Goal: Browse casually: Explore the website without a specific task or goal

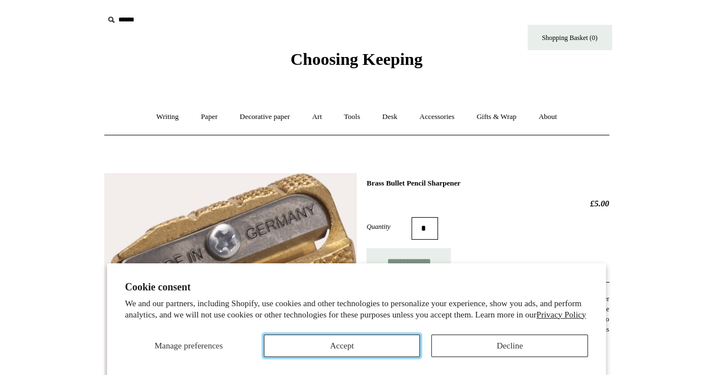
click at [339, 343] on button "Accept" at bounding box center [342, 345] width 157 height 23
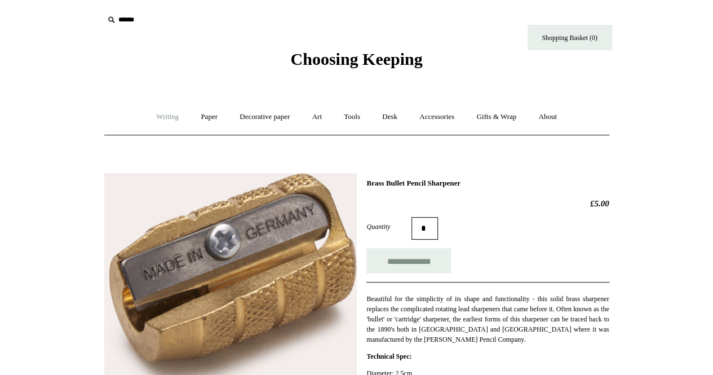
click at [156, 119] on link "Writing +" at bounding box center [167, 117] width 43 height 30
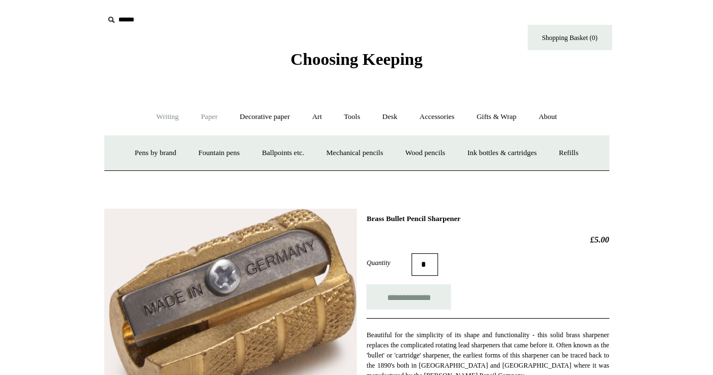
click at [196, 118] on link "Paper +" at bounding box center [208, 117] width 37 height 30
click at [260, 118] on link "Decorative paper +" at bounding box center [264, 117] width 70 height 30
click at [181, 156] on link "All" at bounding box center [185, 153] width 30 height 30
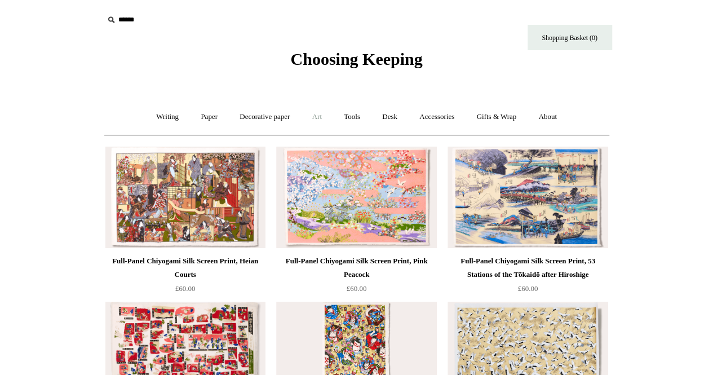
click at [326, 111] on link "Art +" at bounding box center [317, 117] width 30 height 30
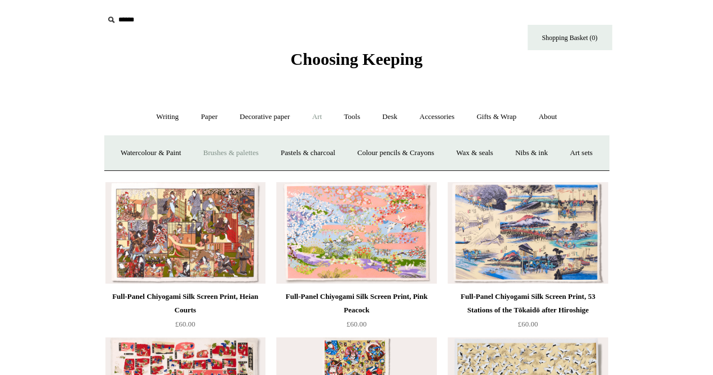
click at [255, 152] on link "Brushes & palettes" at bounding box center [231, 153] width 76 height 30
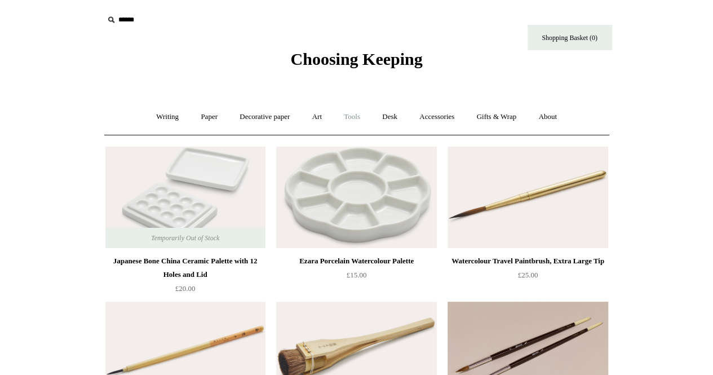
click at [355, 116] on link "Tools +" at bounding box center [352, 117] width 37 height 30
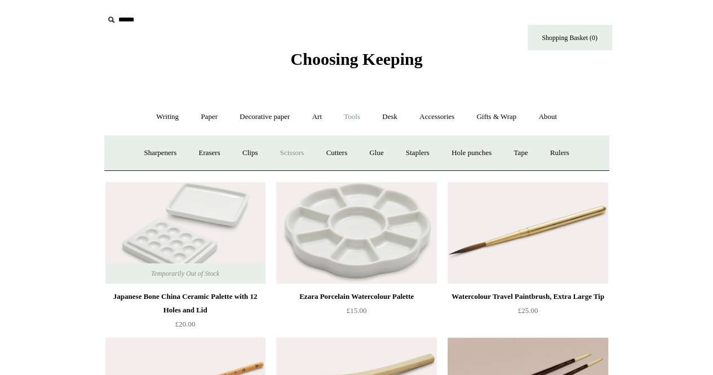
click at [301, 146] on link "Scissors" at bounding box center [292, 153] width 45 height 30
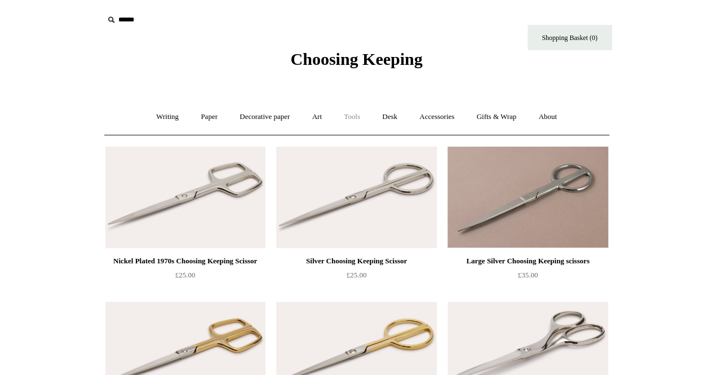
click at [345, 109] on link "Tools +" at bounding box center [352, 117] width 37 height 30
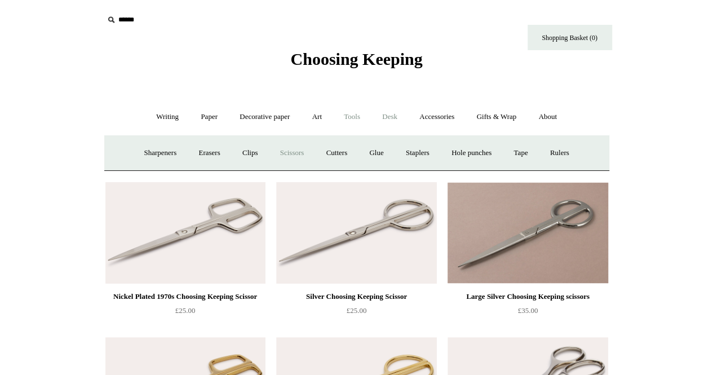
click at [397, 122] on link "Desk +" at bounding box center [389, 117] width 35 height 30
click at [215, 143] on link "Pen pots" at bounding box center [222, 153] width 45 height 30
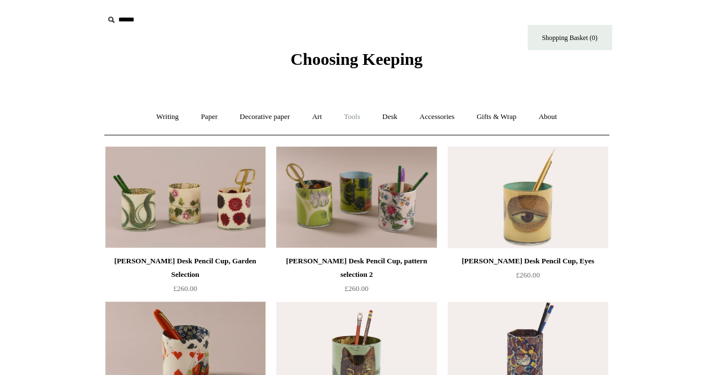
click at [362, 114] on link "Tools +" at bounding box center [352, 117] width 37 height 30
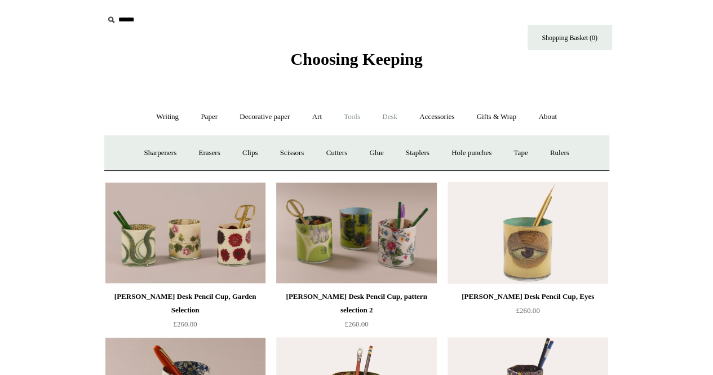
click at [397, 114] on link "Desk +" at bounding box center [389, 117] width 35 height 30
click at [298, 153] on link "Boxes & archiving" at bounding box center [285, 153] width 76 height 30
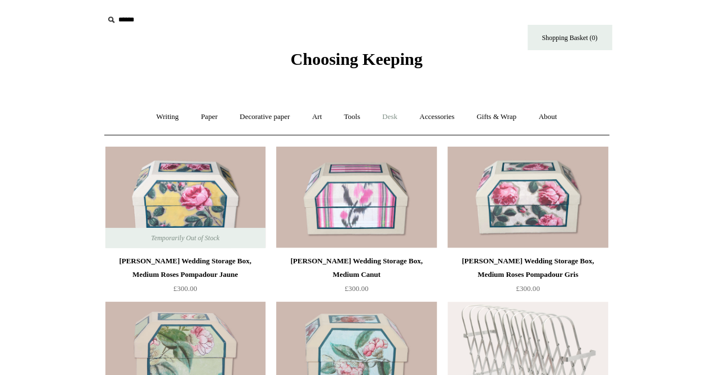
click at [389, 117] on link "Desk +" at bounding box center [389, 117] width 35 height 30
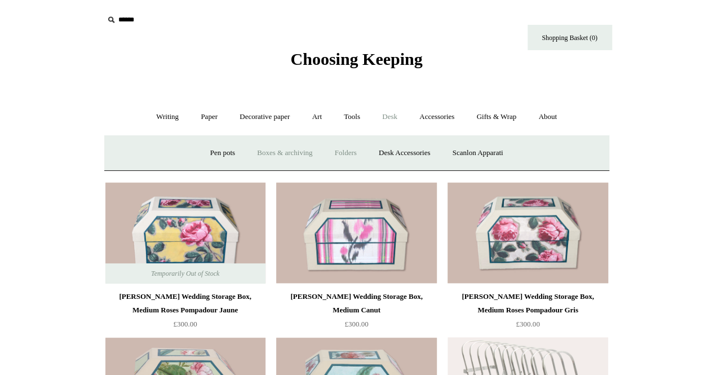
click at [339, 148] on link "Folders" at bounding box center [346, 153] width 42 height 30
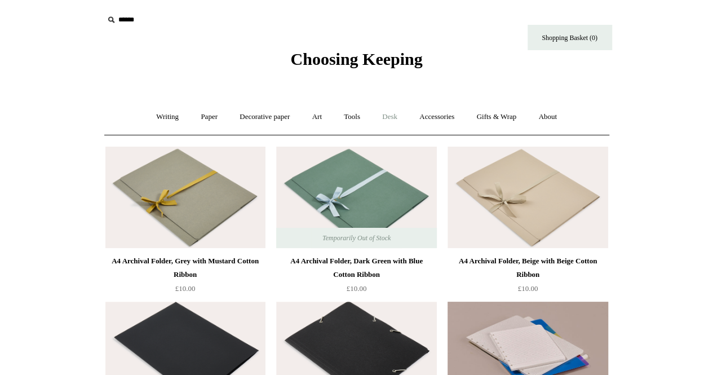
click at [403, 118] on link "Desk +" at bounding box center [389, 117] width 35 height 30
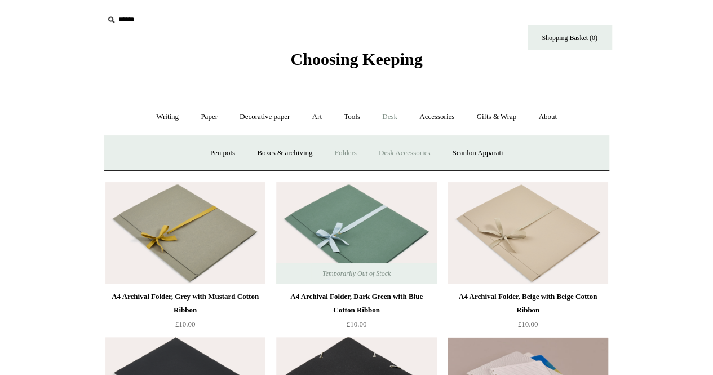
click at [421, 143] on link "Desk Accessories" at bounding box center [405, 153] width 72 height 30
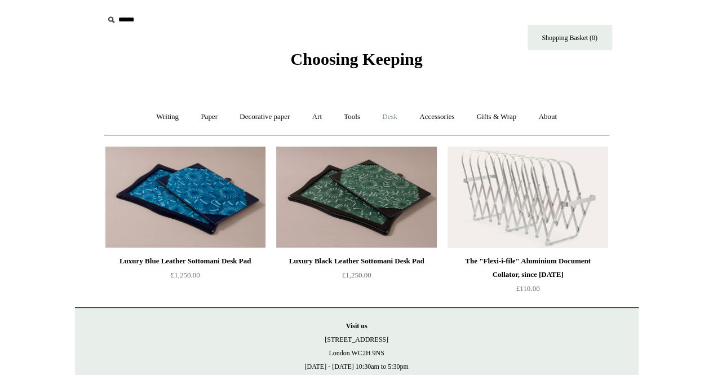
click at [400, 111] on link "Desk +" at bounding box center [389, 117] width 35 height 30
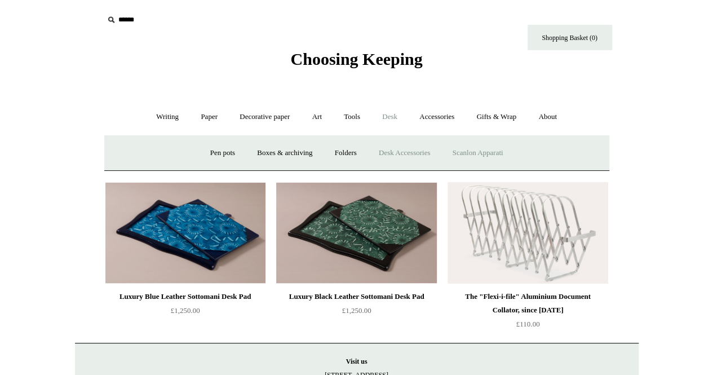
click at [485, 147] on link "Scanlon Apparati" at bounding box center [477, 153] width 71 height 30
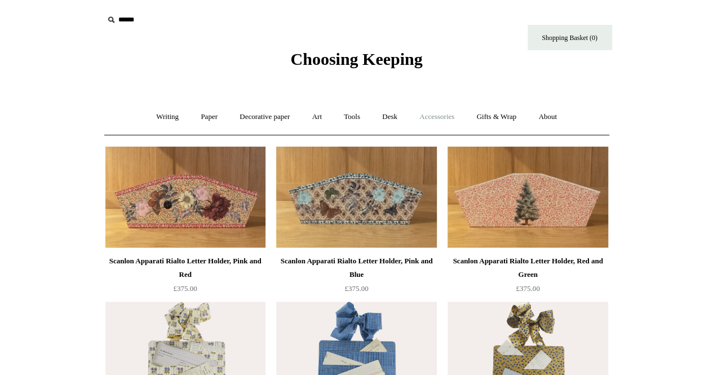
click at [441, 112] on link "Accessories +" at bounding box center [436, 117] width 55 height 30
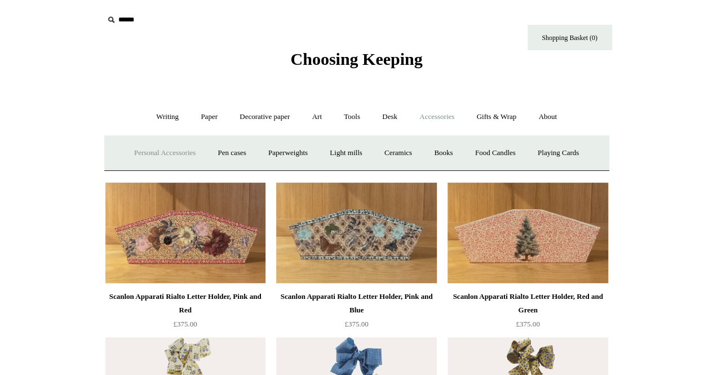
click at [156, 153] on link "Personal Accessories +" at bounding box center [165, 153] width 82 height 30
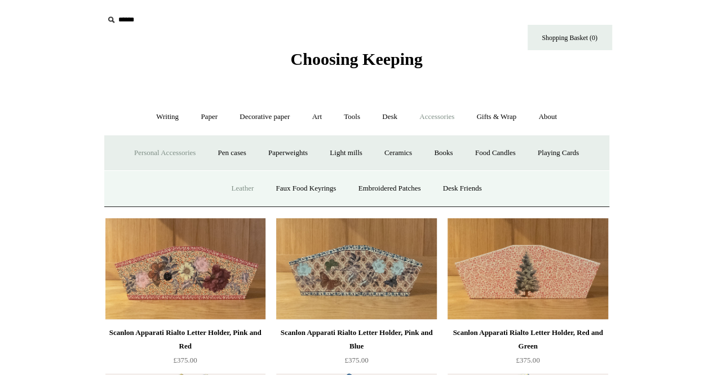
click at [237, 187] on link "Leather" at bounding box center [242, 189] width 43 height 30
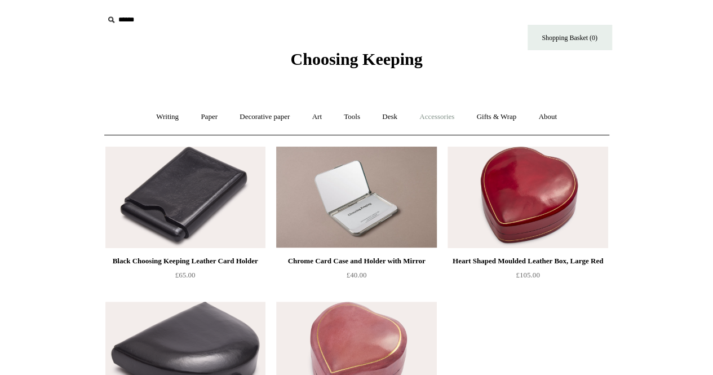
click at [441, 119] on link "Accessories +" at bounding box center [436, 117] width 55 height 30
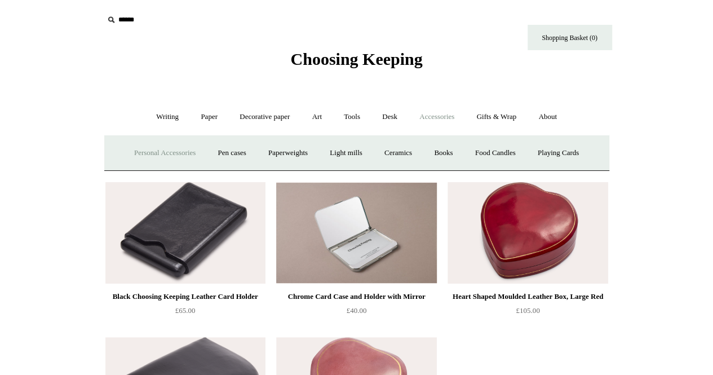
click at [159, 148] on link "Personal Accessories +" at bounding box center [165, 153] width 82 height 30
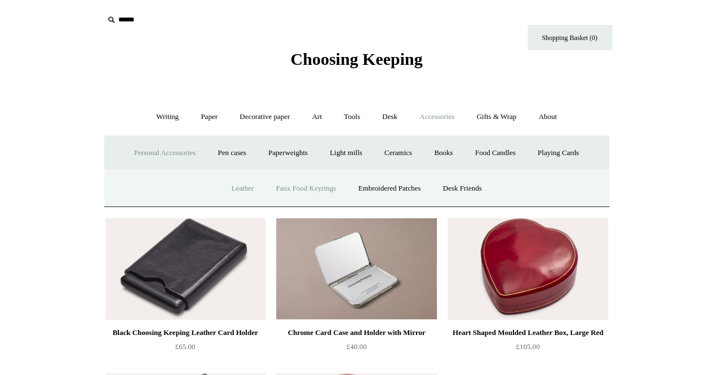
click at [292, 182] on link "Faux Food Keyrings" at bounding box center [305, 189] width 81 height 30
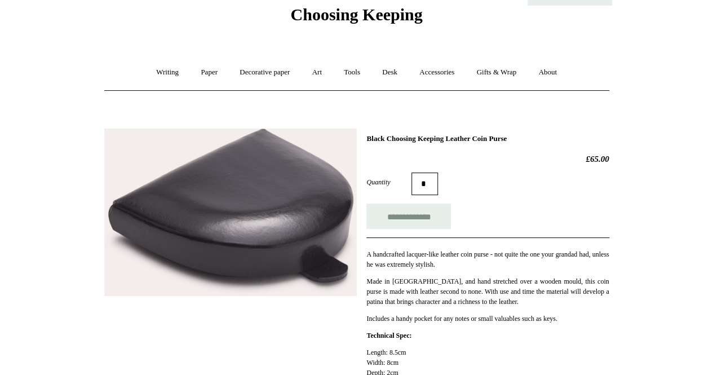
scroll to position [48, 0]
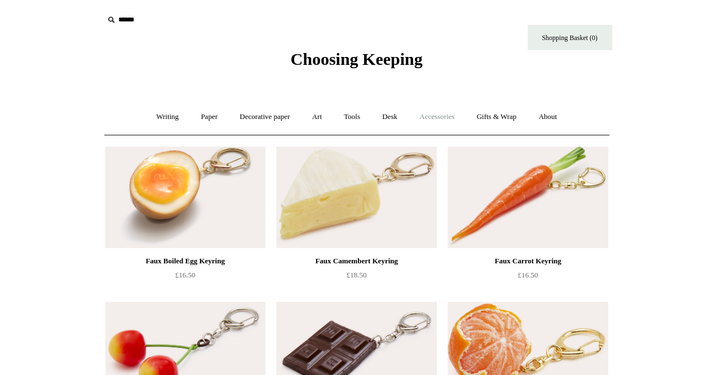
click at [445, 113] on link "Accessories +" at bounding box center [436, 117] width 55 height 30
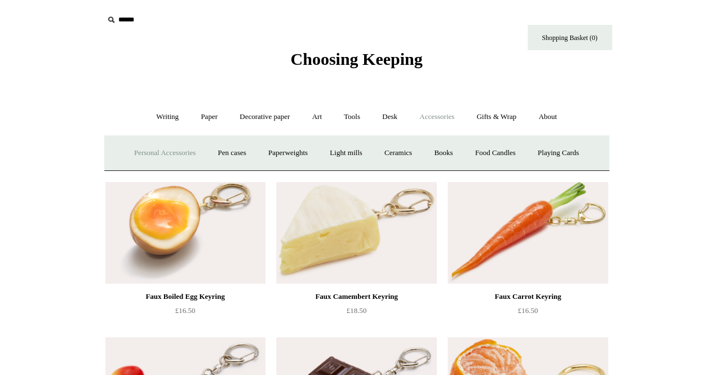
click at [145, 150] on link "Personal Accessories +" at bounding box center [165, 153] width 82 height 30
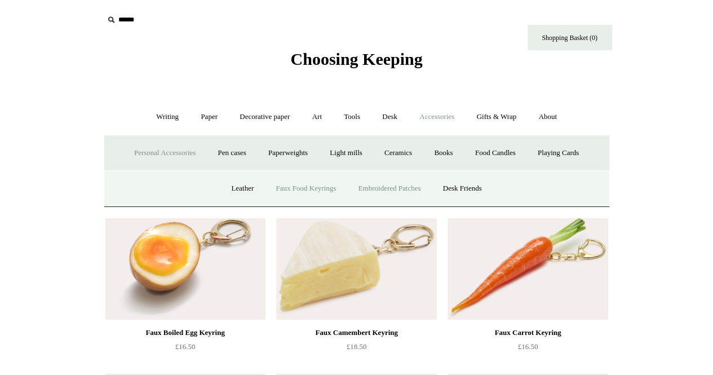
click at [421, 183] on link "Embroidered Patches" at bounding box center [389, 189] width 83 height 30
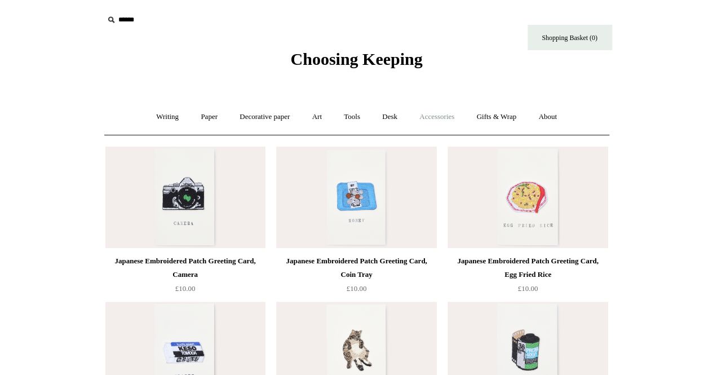
click at [430, 122] on link "Accessories +" at bounding box center [436, 117] width 55 height 30
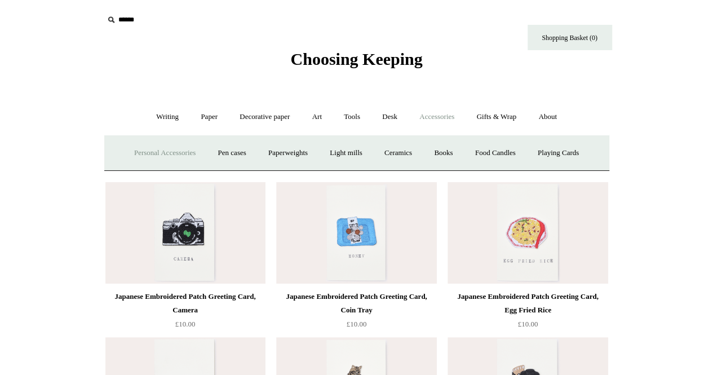
click at [185, 145] on link "Personal Accessories +" at bounding box center [165, 153] width 82 height 30
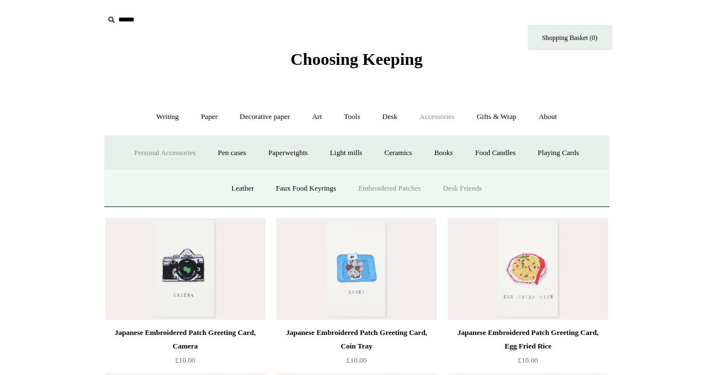
click at [461, 188] on link "Desk Friends" at bounding box center [462, 189] width 59 height 30
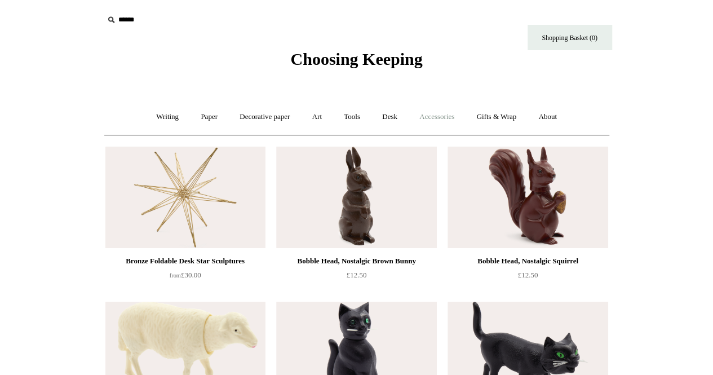
click at [438, 117] on link "Accessories +" at bounding box center [436, 117] width 55 height 30
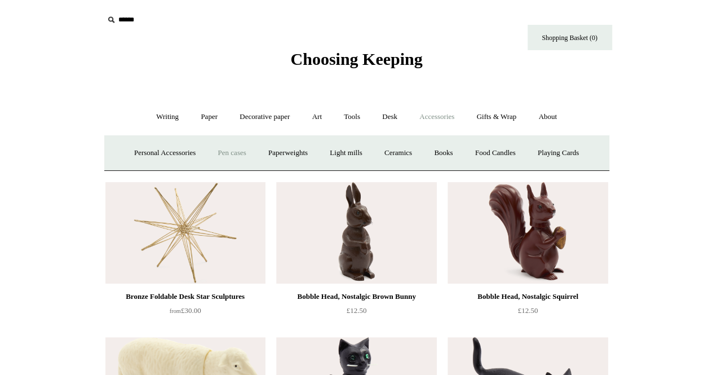
click at [224, 150] on link "Pen cases" at bounding box center [231, 153] width 48 height 30
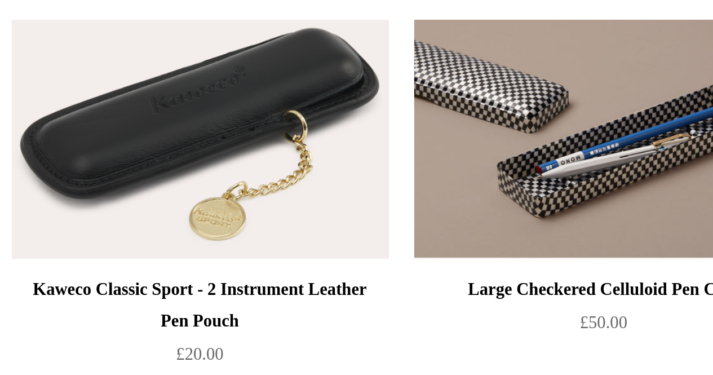
scroll to position [1267, 0]
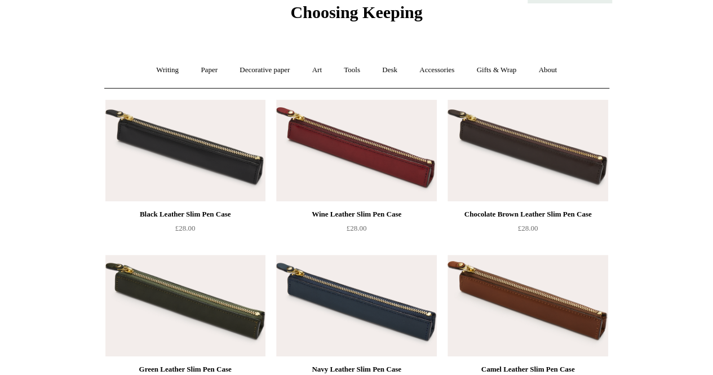
scroll to position [47, 0]
click at [435, 61] on link "Accessories +" at bounding box center [436, 70] width 55 height 30
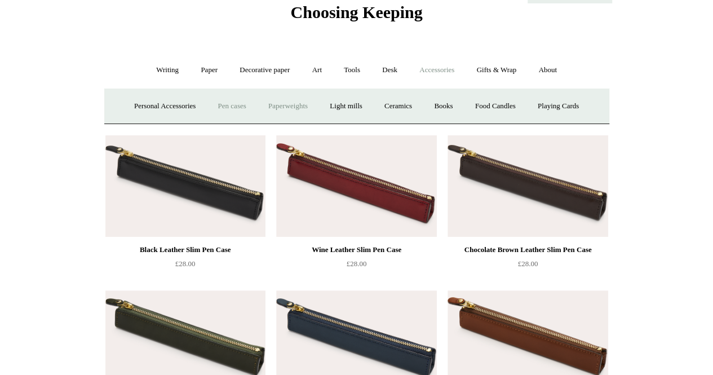
click at [299, 104] on link "Paperweights +" at bounding box center [288, 106] width 60 height 30
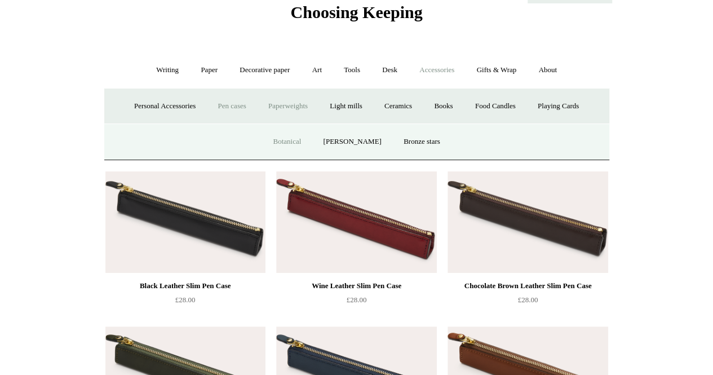
click at [279, 144] on link "Botanical" at bounding box center [287, 142] width 48 height 30
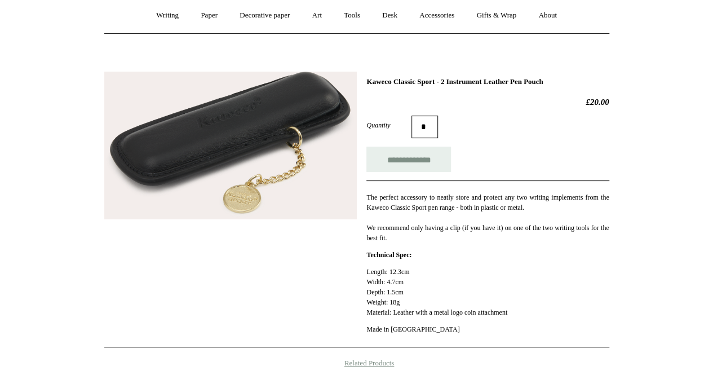
scroll to position [102, 0]
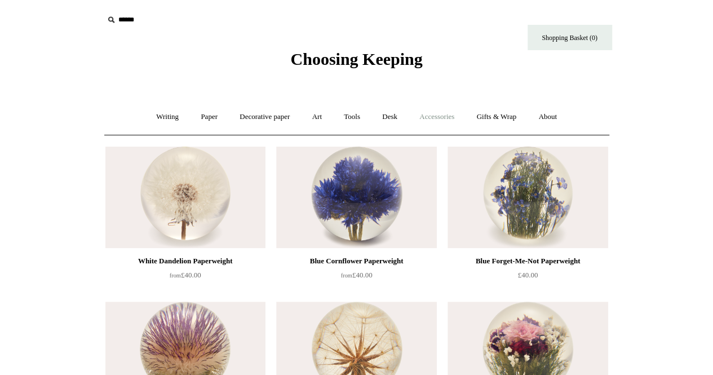
click at [442, 106] on link "Accessories +" at bounding box center [436, 117] width 55 height 30
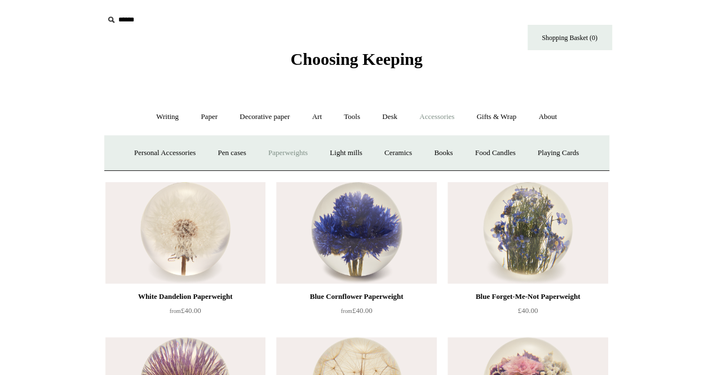
click at [286, 147] on link "Paperweights +" at bounding box center [288, 153] width 60 height 30
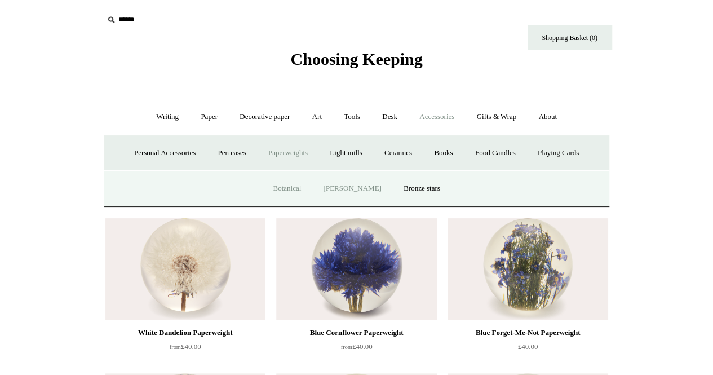
click at [349, 187] on link "[PERSON_NAME]" at bounding box center [352, 189] width 78 height 30
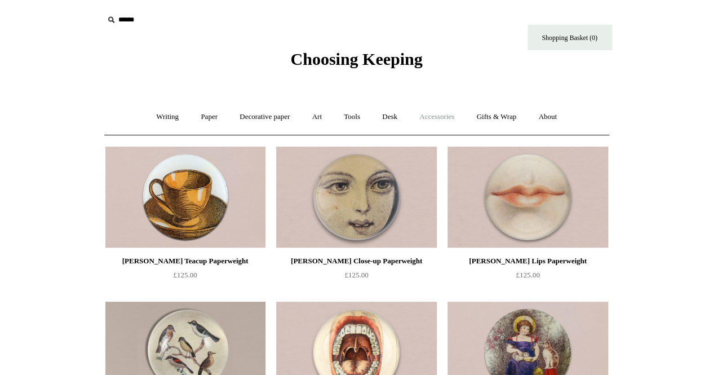
click at [447, 117] on link "Accessories +" at bounding box center [436, 117] width 55 height 30
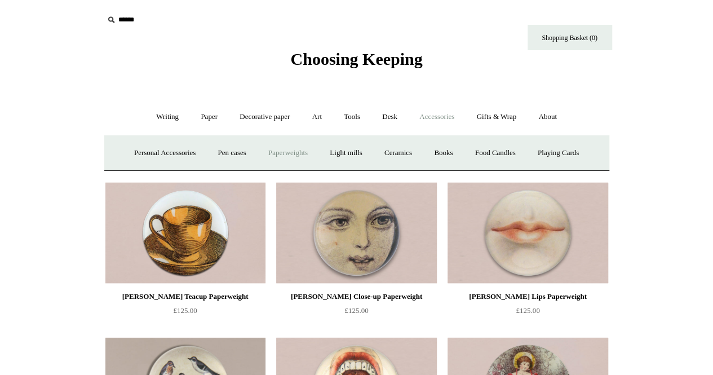
click at [295, 152] on link "Paperweights +" at bounding box center [288, 153] width 60 height 30
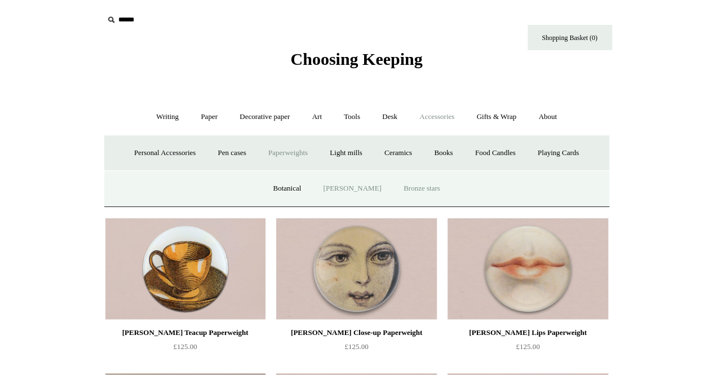
click at [405, 184] on link "Bronze stars" at bounding box center [421, 189] width 57 height 30
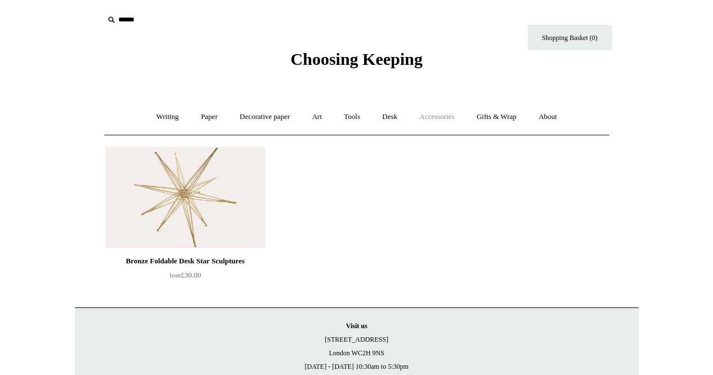
click at [444, 106] on link "Accessories +" at bounding box center [436, 117] width 55 height 30
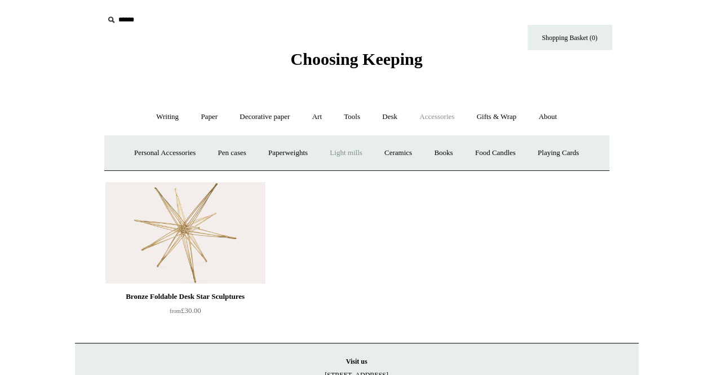
click at [361, 148] on link "Light mills" at bounding box center [345, 153] width 52 height 30
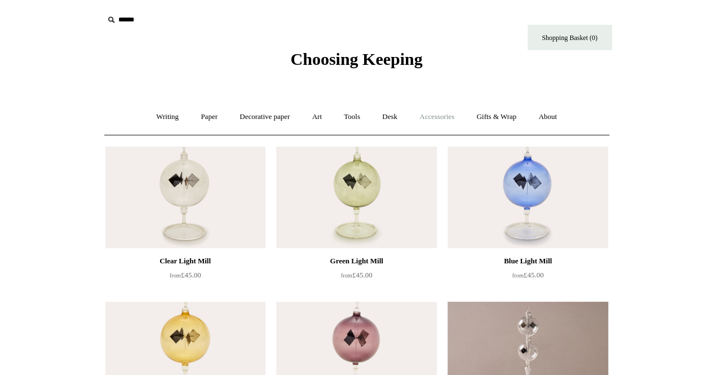
click at [446, 115] on link "Accessories +" at bounding box center [436, 117] width 55 height 30
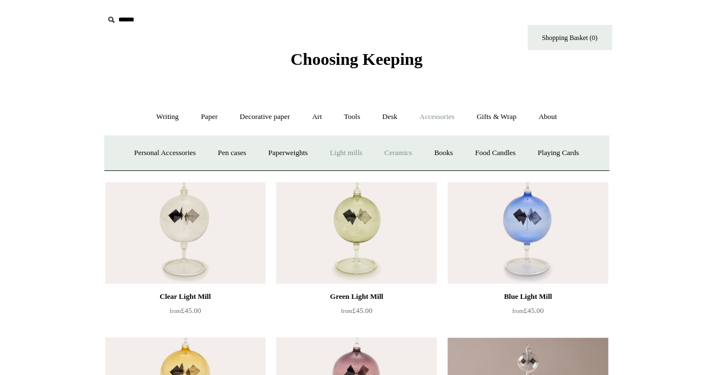
click at [410, 154] on link "Ceramics +" at bounding box center [398, 153] width 48 height 30
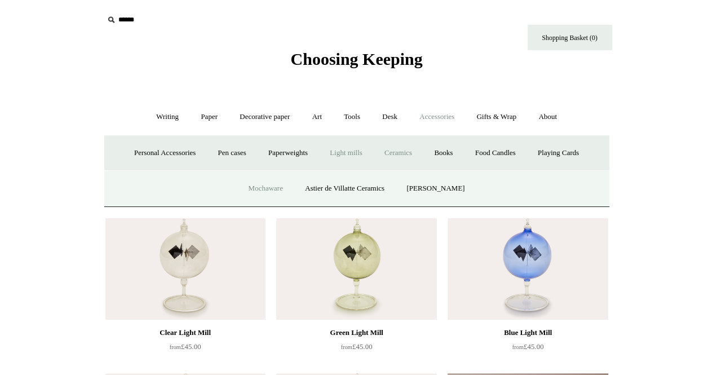
click at [267, 182] on link "Mochaware" at bounding box center [265, 189] width 55 height 30
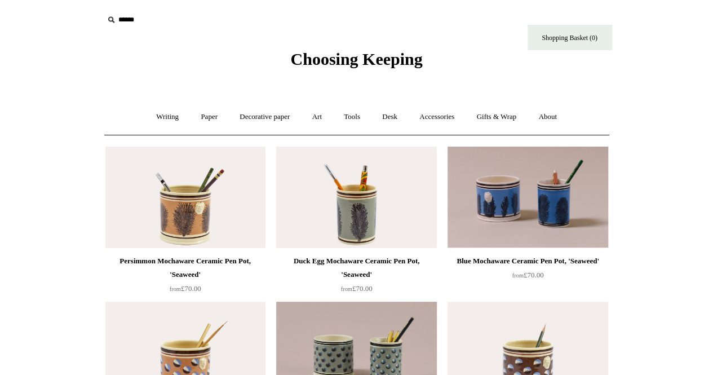
click at [421, 132] on div "Writing + Pens by brand + [GEOGRAPHIC_DATA] Lamy Ohnishi Seisakusho [GEOGRAPHIC…" at bounding box center [356, 117] width 505 height 36
click at [443, 118] on link "Accessories +" at bounding box center [436, 117] width 55 height 30
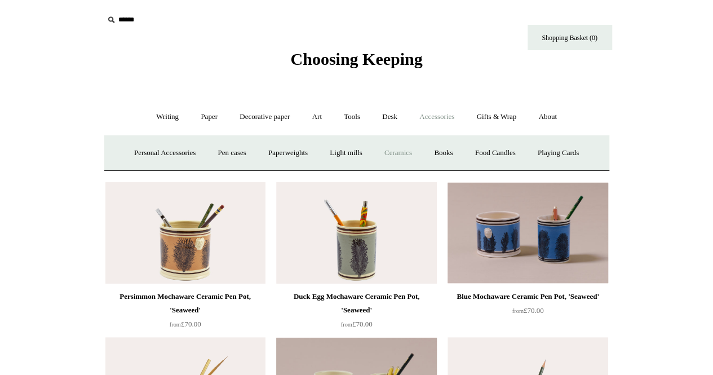
click at [410, 151] on link "Ceramics +" at bounding box center [398, 153] width 48 height 30
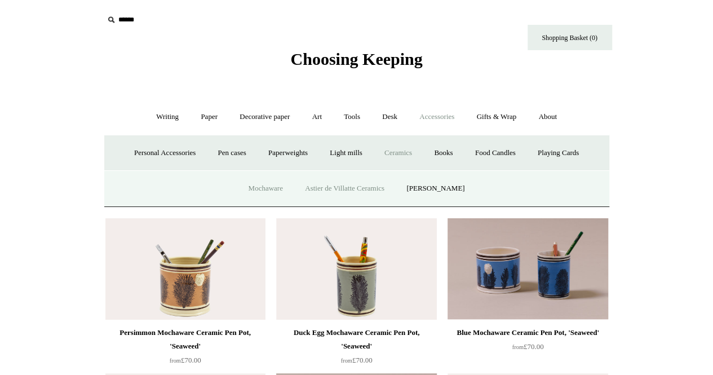
click at [363, 180] on link "Astier de Villatte Ceramics" at bounding box center [345, 189] width 100 height 30
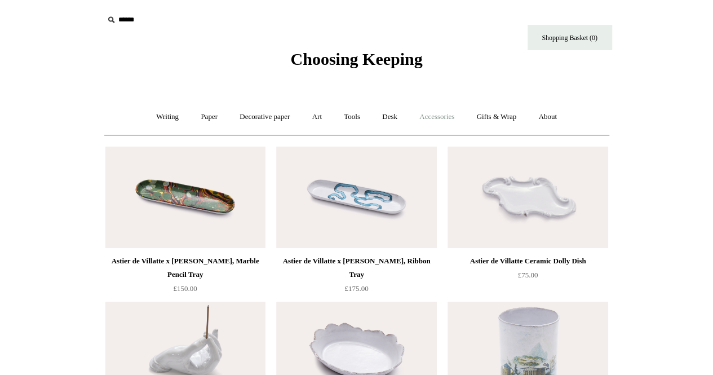
click at [436, 123] on link "Accessories +" at bounding box center [436, 117] width 55 height 30
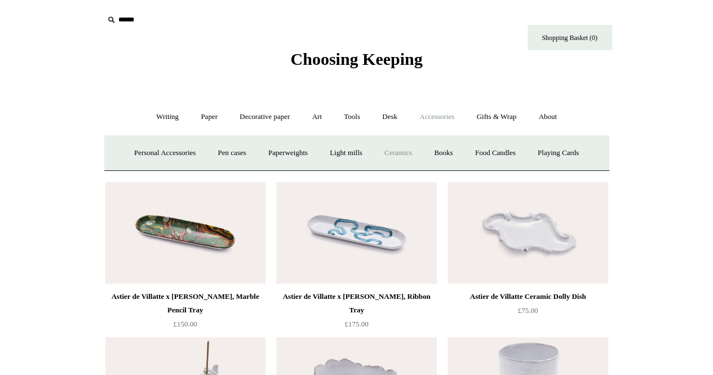
click at [407, 142] on link "Ceramics +" at bounding box center [398, 153] width 48 height 30
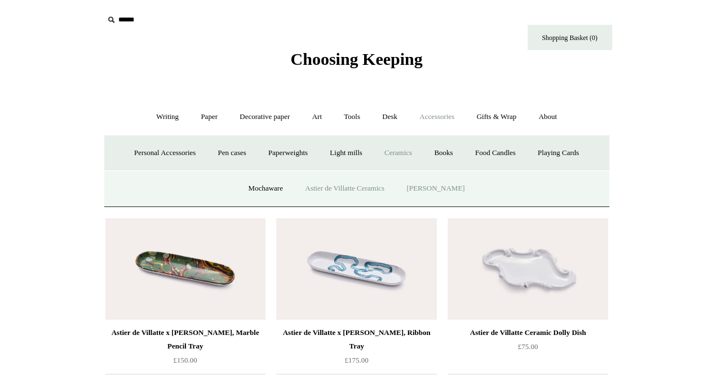
click at [442, 183] on link "[PERSON_NAME]" at bounding box center [435, 189] width 78 height 30
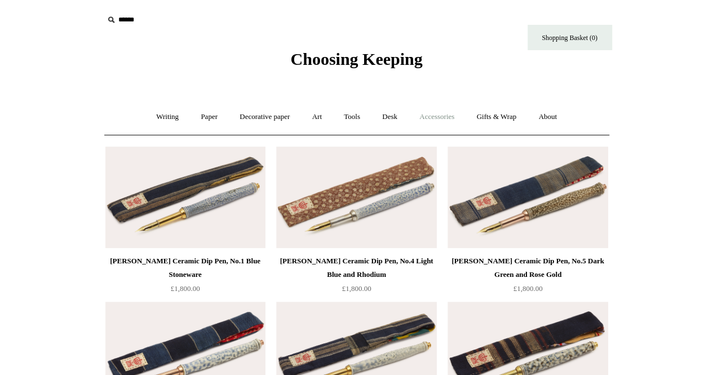
click at [437, 118] on link "Accessories +" at bounding box center [436, 117] width 55 height 30
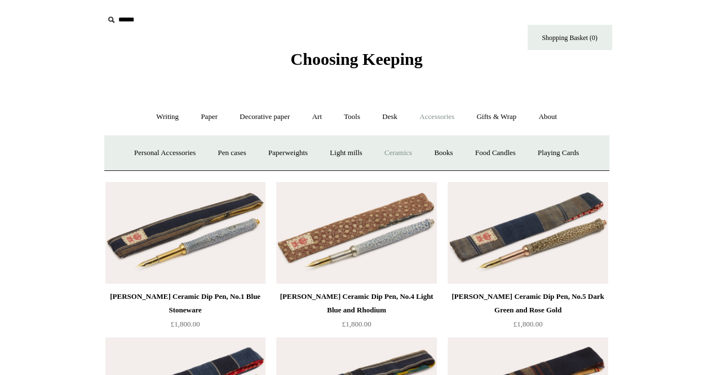
click at [405, 155] on link "Ceramics +" at bounding box center [398, 153] width 48 height 30
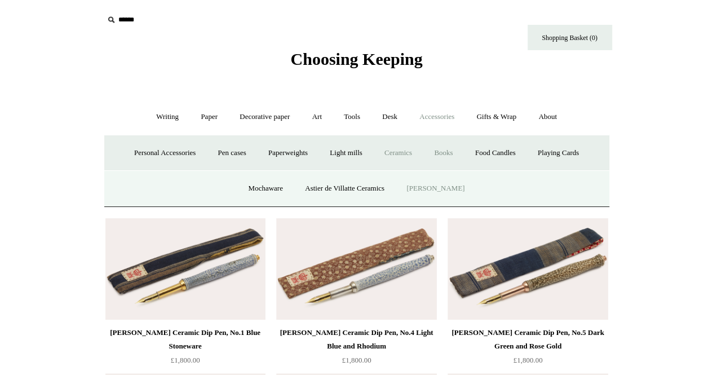
click at [455, 156] on link "Books" at bounding box center [443, 153] width 39 height 30
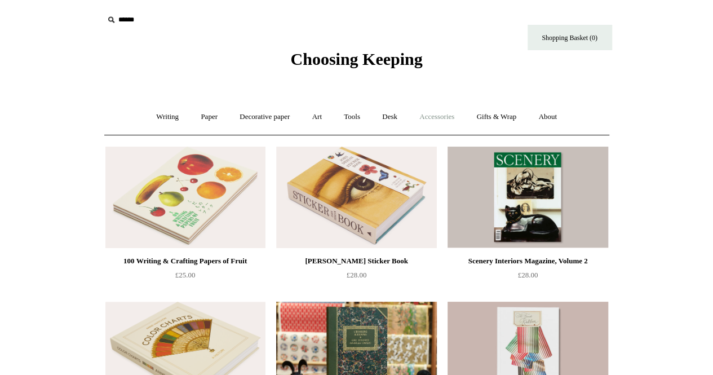
click at [439, 111] on link "Accessories +" at bounding box center [436, 117] width 55 height 30
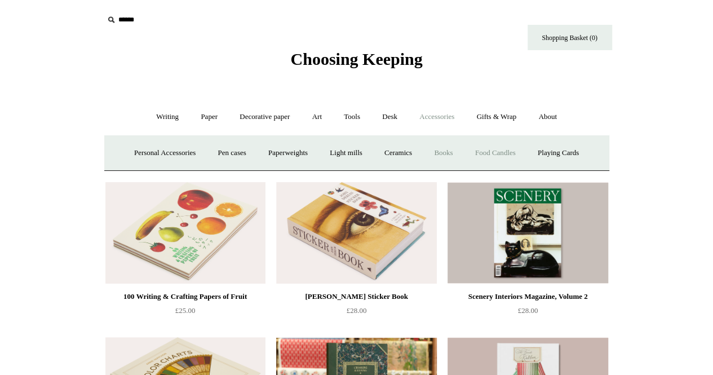
click at [495, 146] on link "Food Candles" at bounding box center [495, 153] width 61 height 30
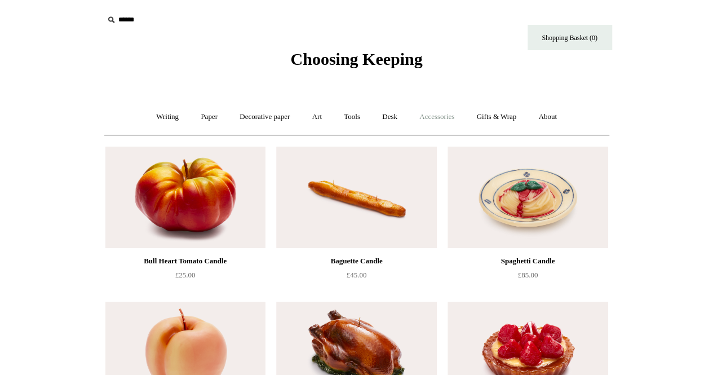
click at [458, 112] on link "Accessories +" at bounding box center [436, 117] width 55 height 30
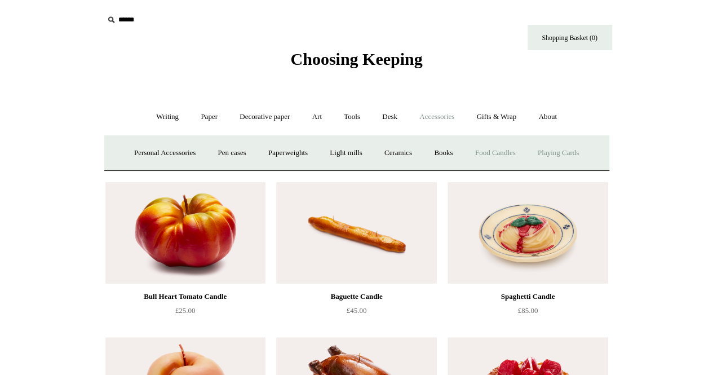
click at [569, 151] on link "Playing Cards" at bounding box center [557, 153] width 61 height 30
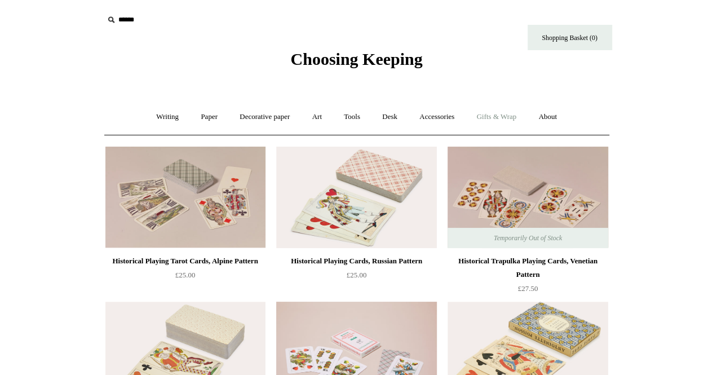
click at [504, 119] on link "Gifts & Wrap +" at bounding box center [496, 117] width 60 height 30
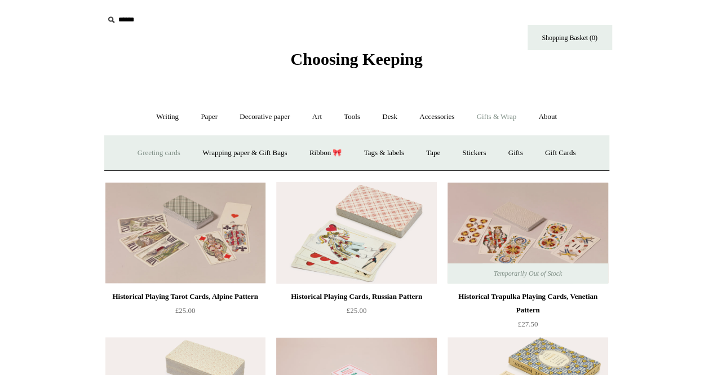
click at [170, 144] on link "Greeting cards +" at bounding box center [158, 153] width 63 height 30
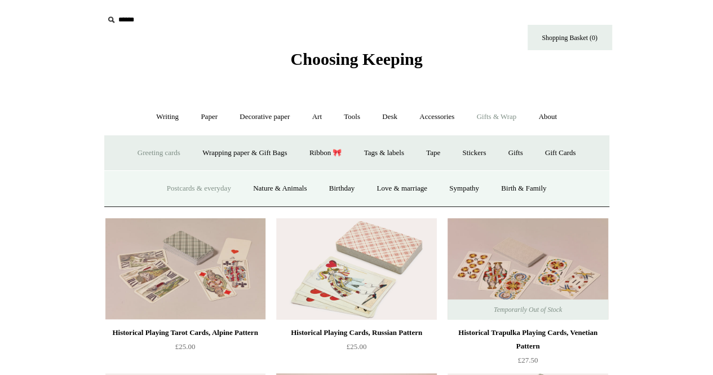
click at [188, 183] on link "Postcards & everyday" at bounding box center [199, 189] width 85 height 30
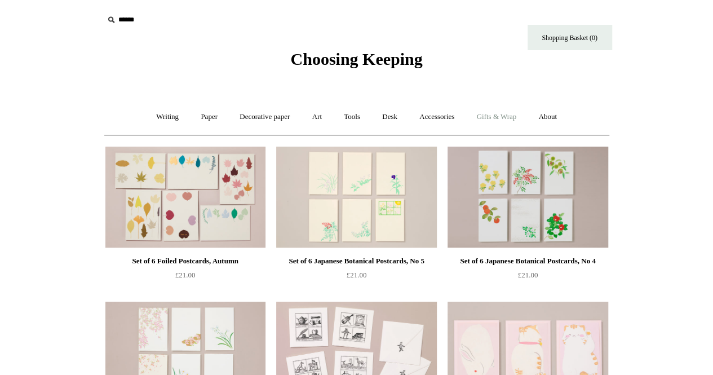
click at [517, 117] on link "Gifts & Wrap +" at bounding box center [496, 117] width 60 height 30
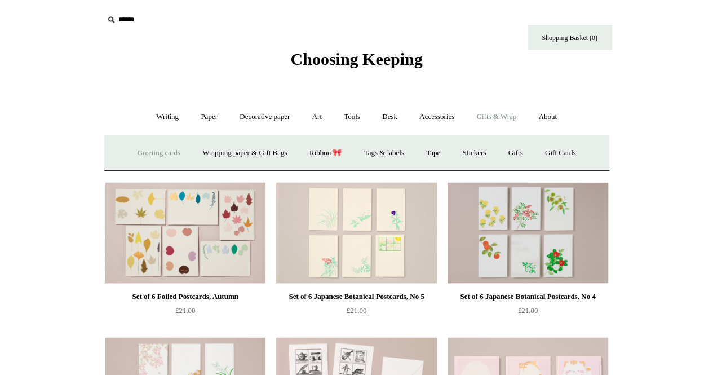
click at [148, 155] on link "Greeting cards +" at bounding box center [158, 153] width 63 height 30
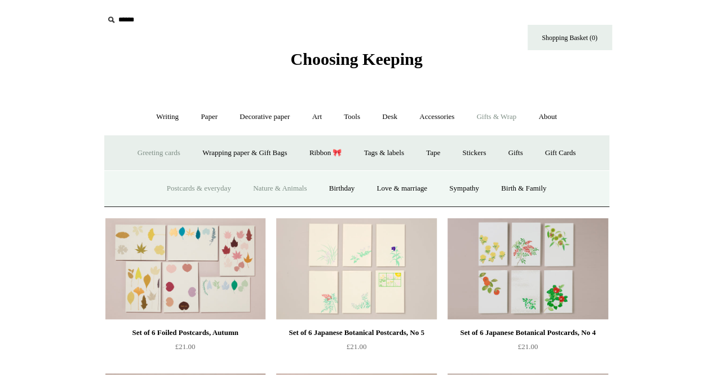
click at [259, 187] on link "Nature & Animals" at bounding box center [280, 189] width 74 height 30
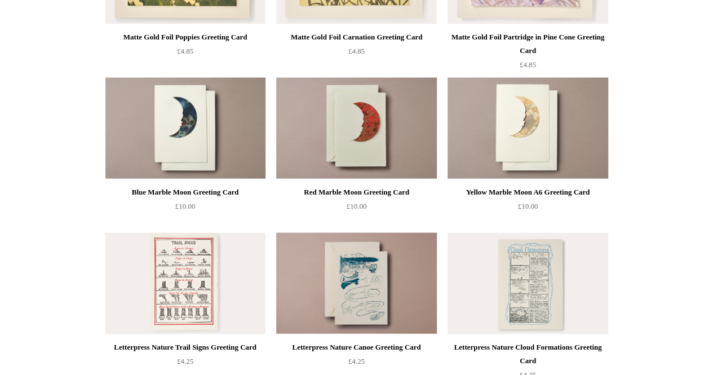
scroll to position [1150, 0]
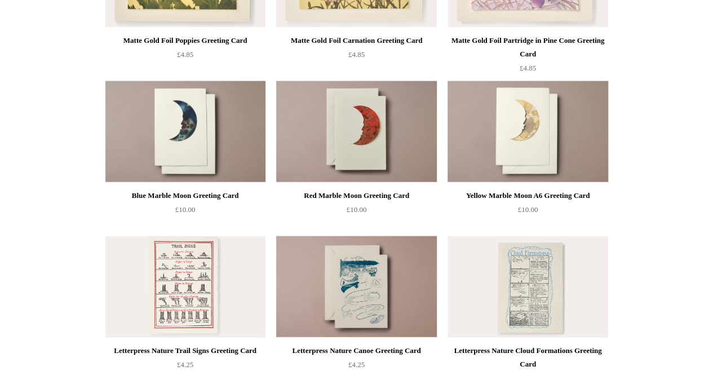
click at [72, 109] on html "Menu Choosing Keeping * Shipping Information Shopping Basket (0) * ⤺ + +" at bounding box center [356, 21] width 713 height 2343
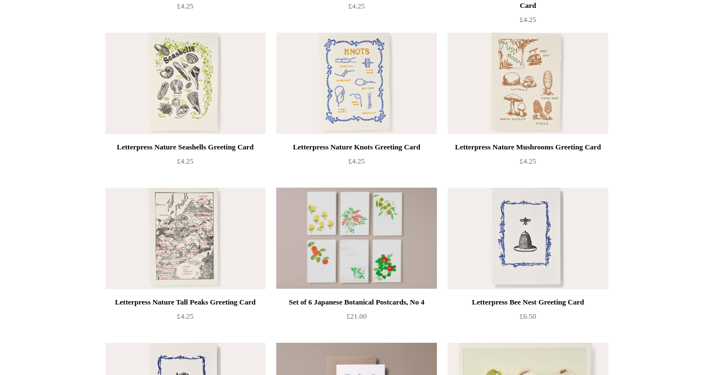
scroll to position [1553, 0]
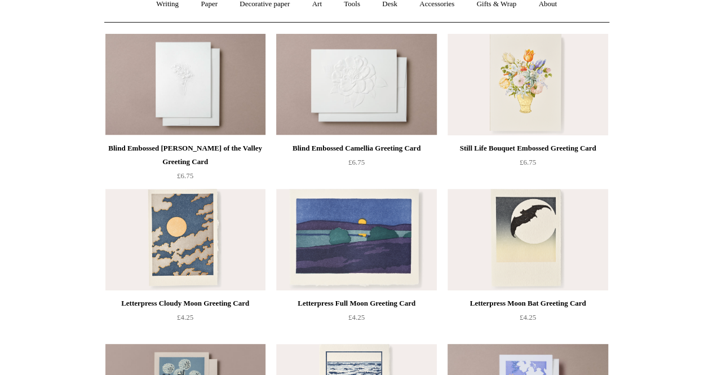
scroll to position [0, 0]
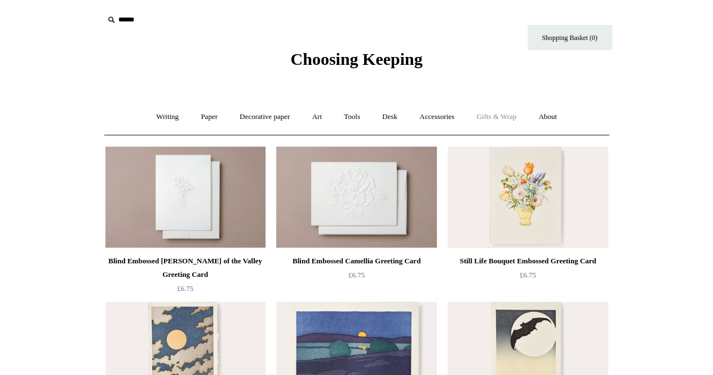
click at [501, 119] on link "Gifts & Wrap +" at bounding box center [496, 117] width 60 height 30
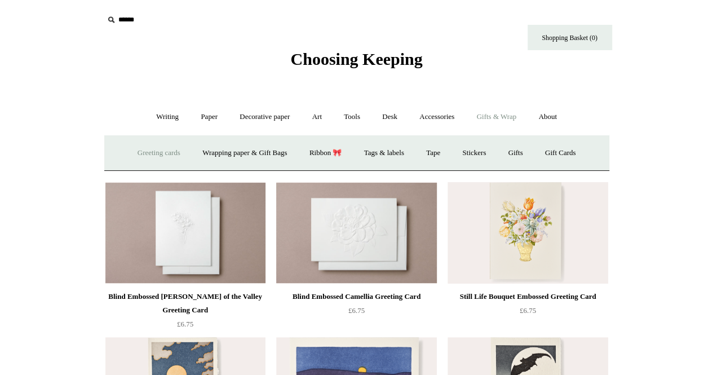
click at [127, 144] on link "Greeting cards +" at bounding box center [158, 153] width 63 height 30
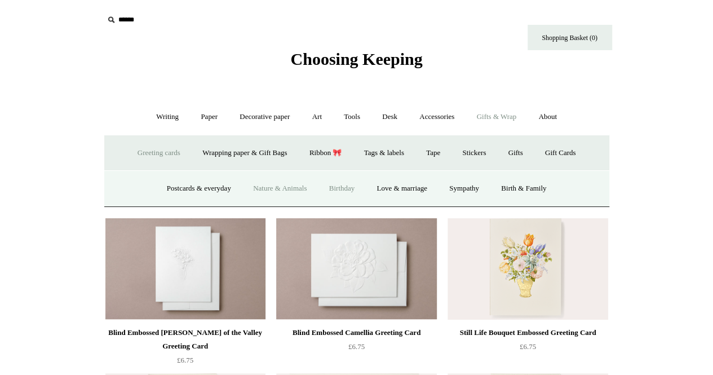
click at [345, 187] on link "Birthday" at bounding box center [342, 189] width 46 height 30
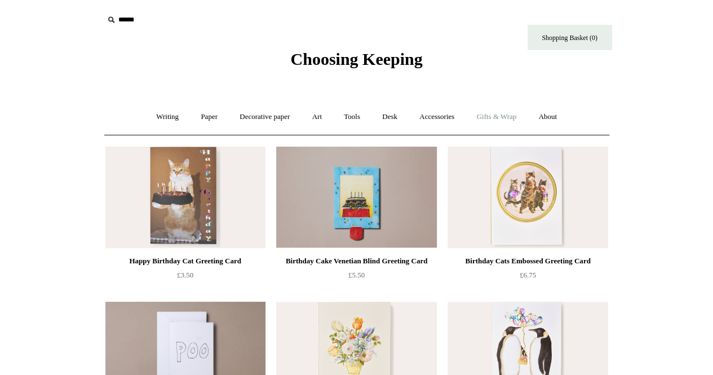
click at [501, 114] on link "Gifts & Wrap +" at bounding box center [496, 117] width 60 height 30
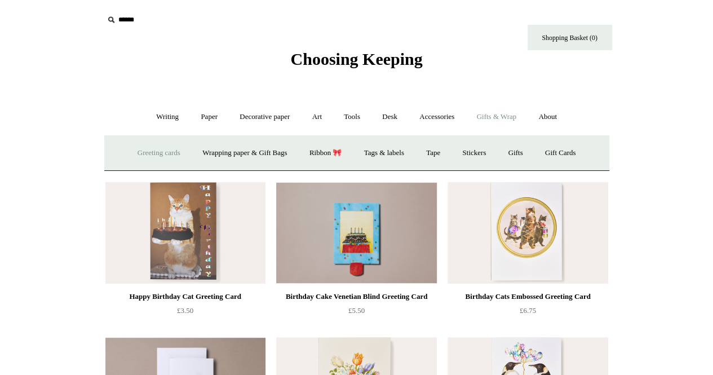
click at [127, 148] on link "Greeting cards +" at bounding box center [158, 153] width 63 height 30
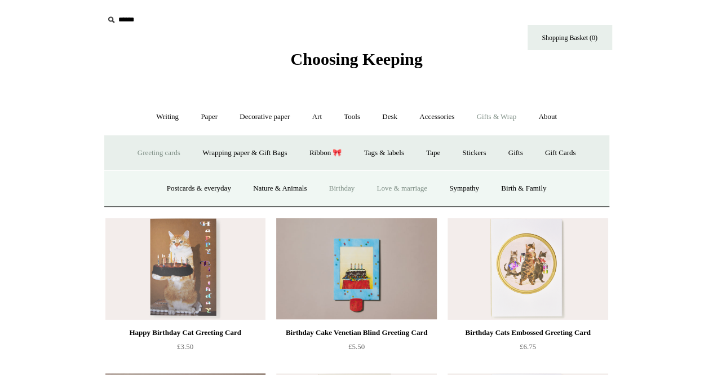
click at [398, 194] on link "Love & marriage" at bounding box center [401, 189] width 71 height 30
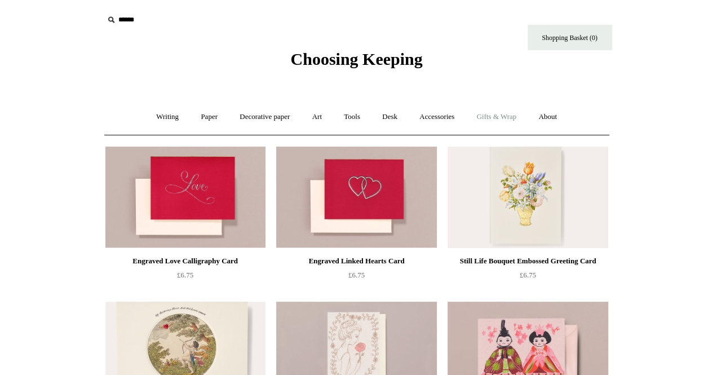
click at [511, 114] on link "Gifts & Wrap +" at bounding box center [496, 117] width 60 height 30
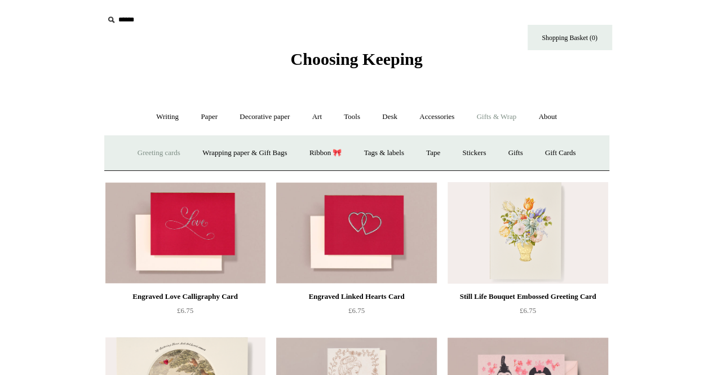
click at [169, 151] on link "Greeting cards +" at bounding box center [158, 153] width 63 height 30
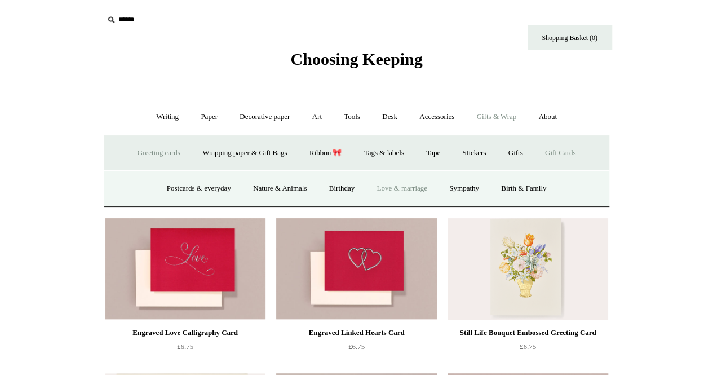
click at [586, 150] on link "Gift Cards" at bounding box center [560, 153] width 51 height 30
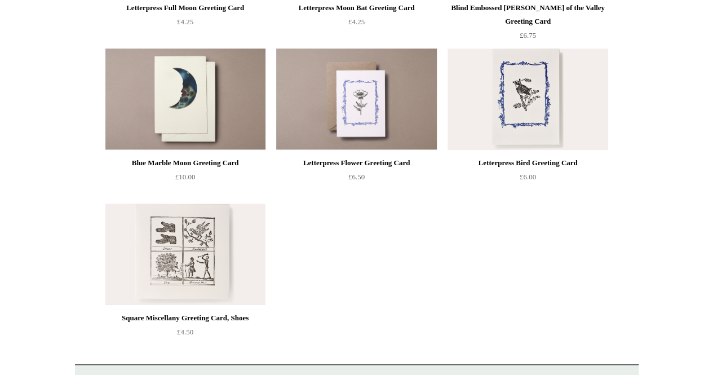
scroll to position [409, 0]
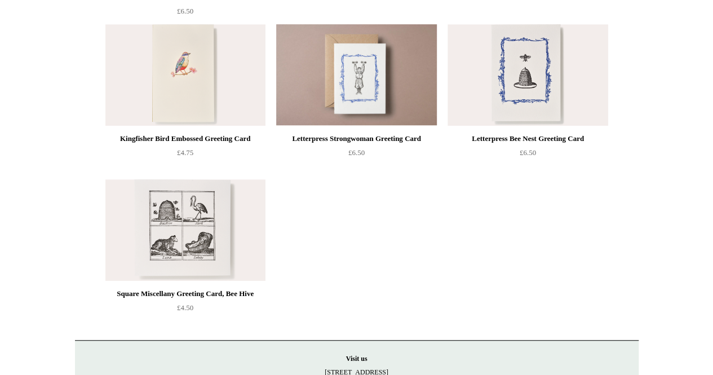
scroll to position [305, 0]
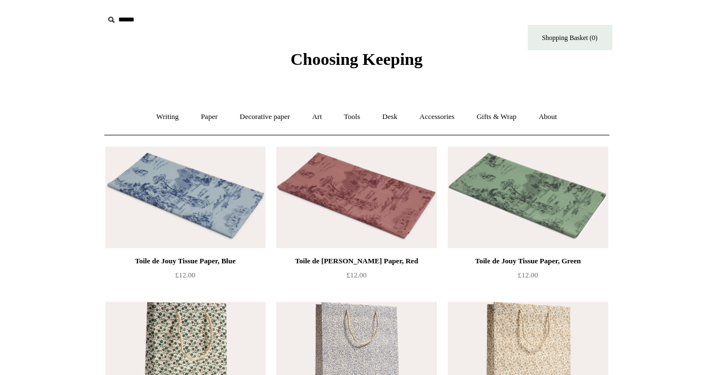
scroll to position [57, 0]
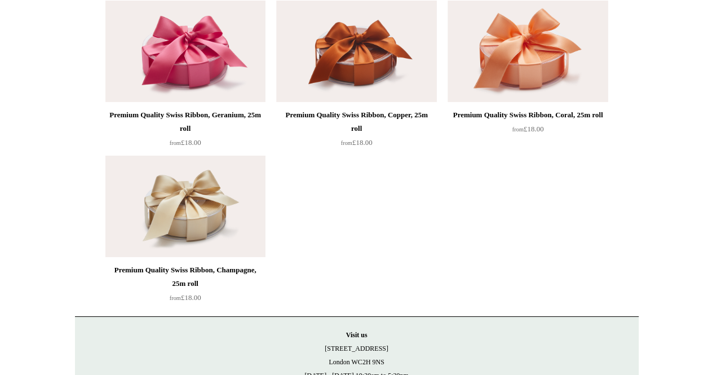
scroll to position [1851, 0]
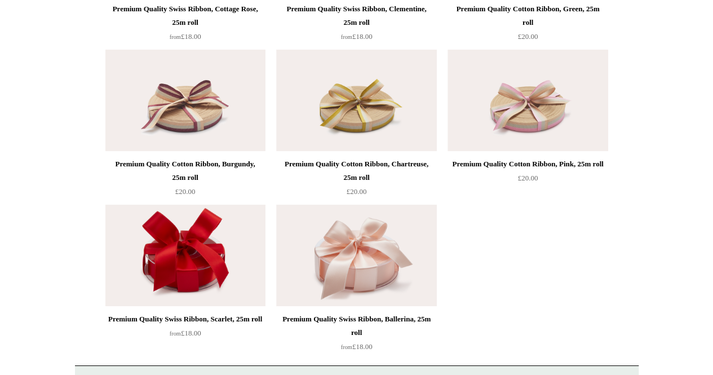
scroll to position [2122, 0]
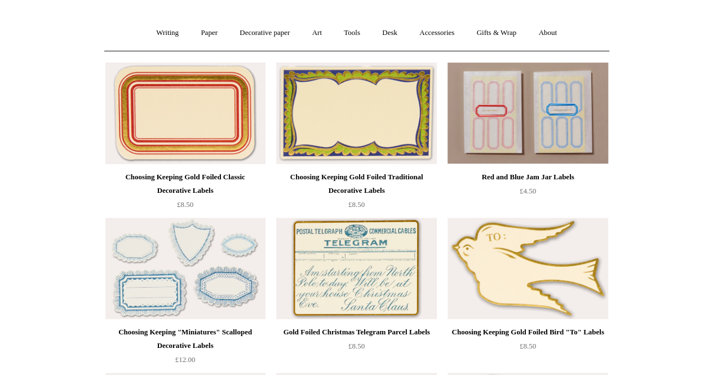
scroll to position [86, 0]
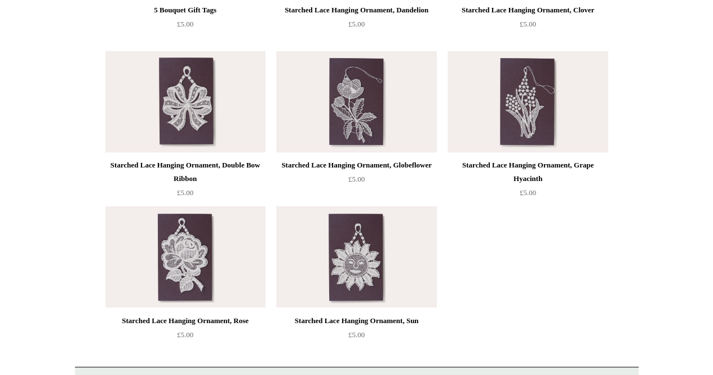
scroll to position [738, 0]
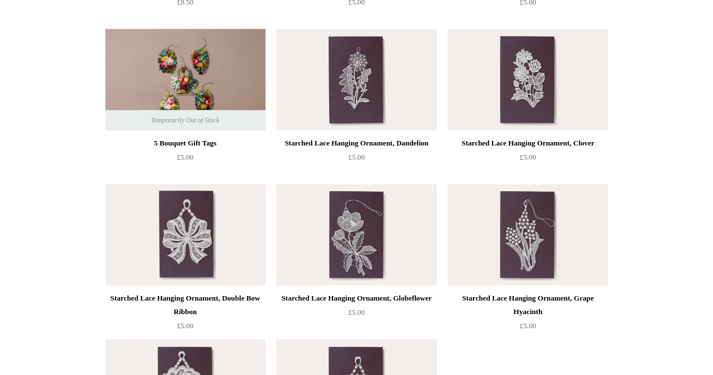
click at [165, 197] on img at bounding box center [185, 234] width 160 height 101
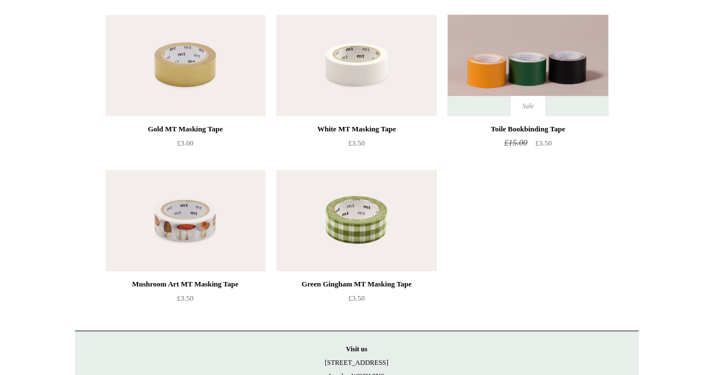
scroll to position [449, 0]
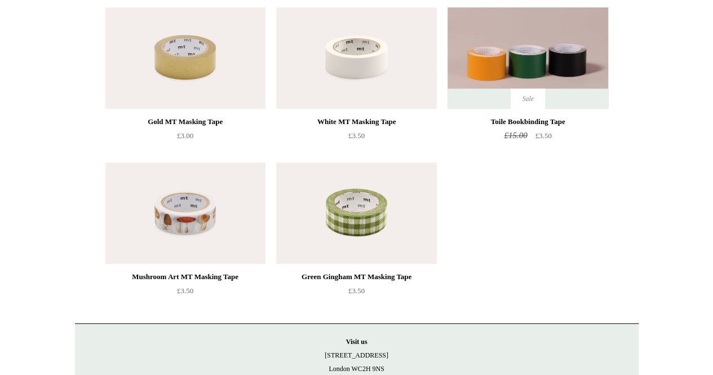
click at [6, 102] on html "Menu Choosing Keeping * Shipping Information Shopping Basket (0) * ⤺ + +" at bounding box center [356, 25] width 713 height 948
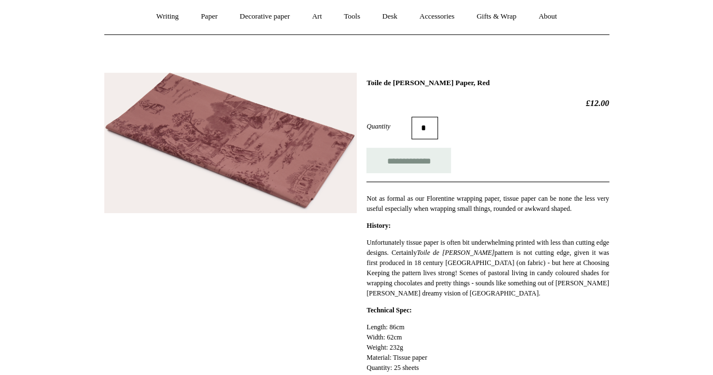
scroll to position [101, 0]
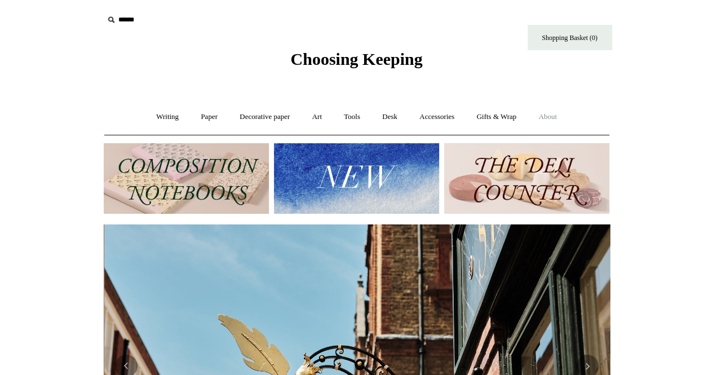
scroll to position [0, 506]
click at [494, 116] on link "Gifts & Wrap +" at bounding box center [496, 117] width 60 height 30
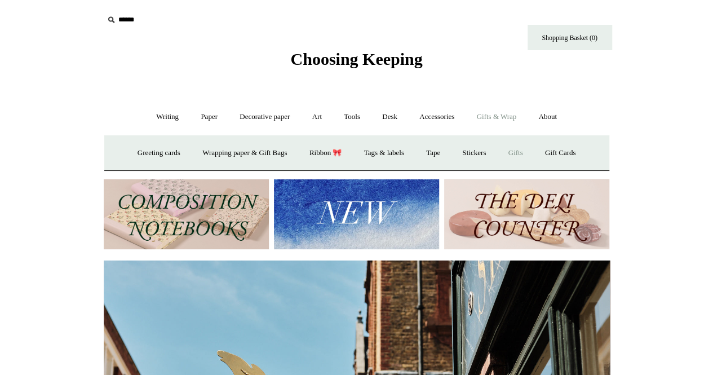
click at [530, 149] on link "Gifts +" at bounding box center [515, 153] width 35 height 30
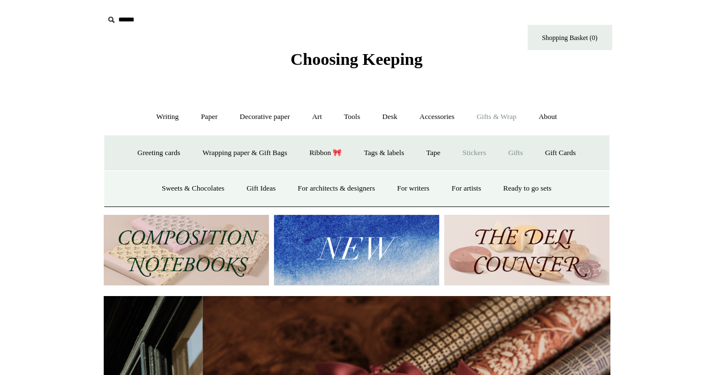
scroll to position [0, 1012]
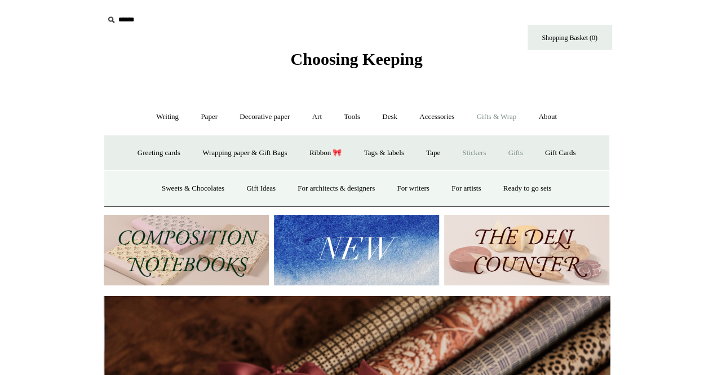
click at [474, 157] on link "Stickers" at bounding box center [474, 153] width 44 height 30
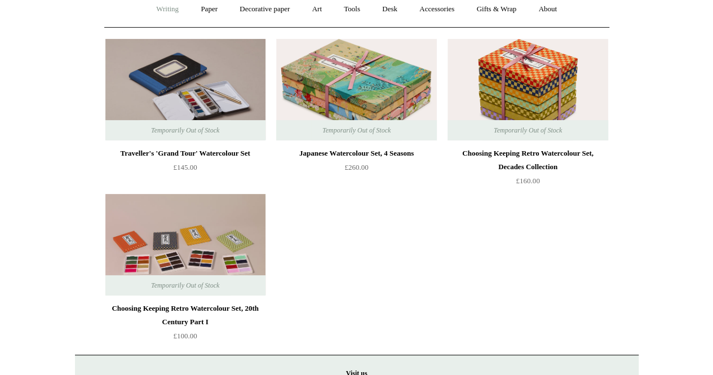
scroll to position [108, 0]
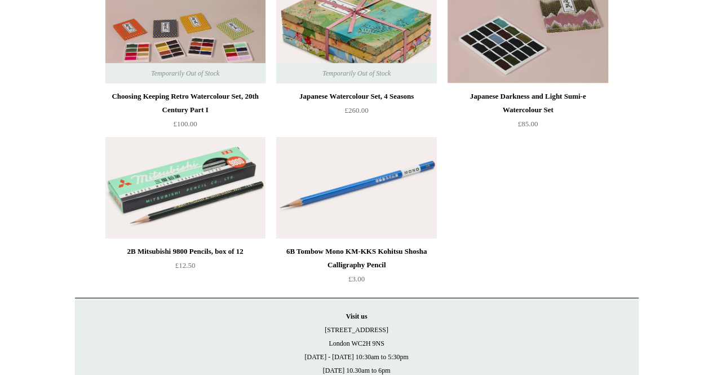
scroll to position [1908, 0]
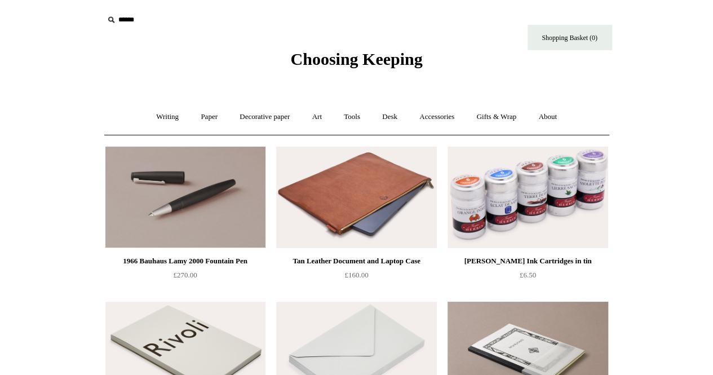
scroll to position [63, 0]
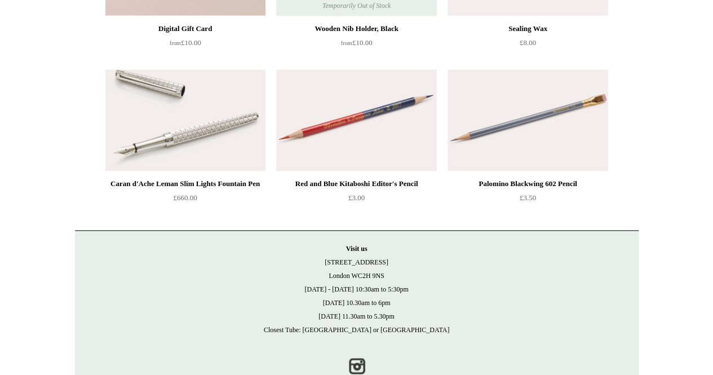
scroll to position [698, 0]
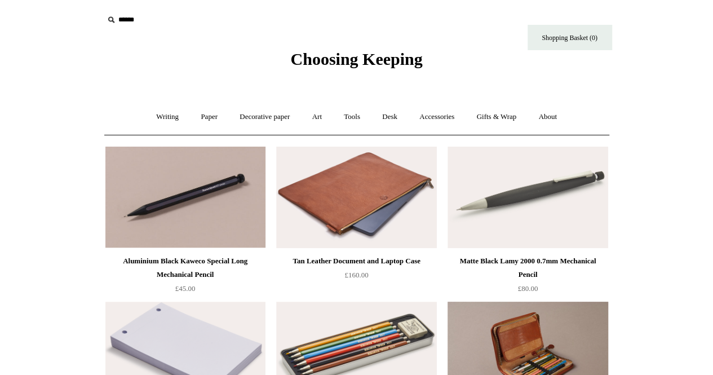
scroll to position [135, 0]
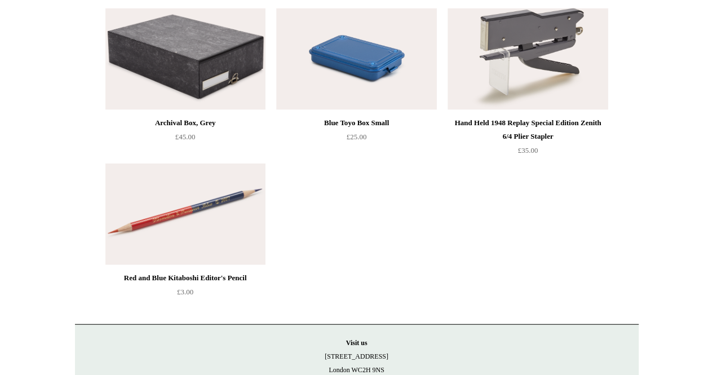
scroll to position [1347, 0]
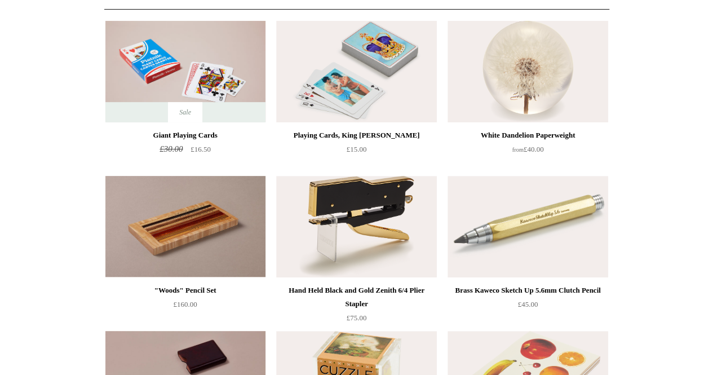
scroll to position [126, 0]
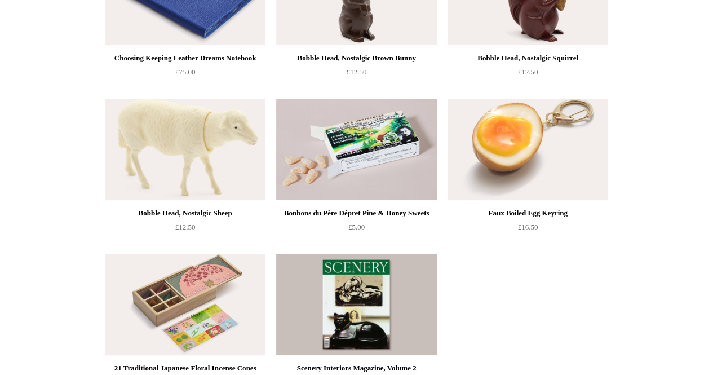
scroll to position [804, 0]
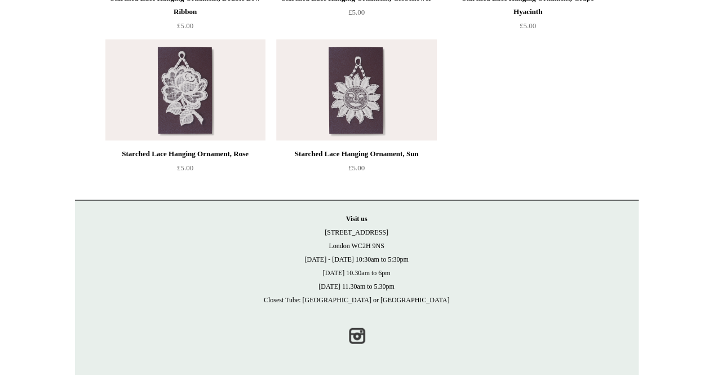
scroll to position [869, 0]
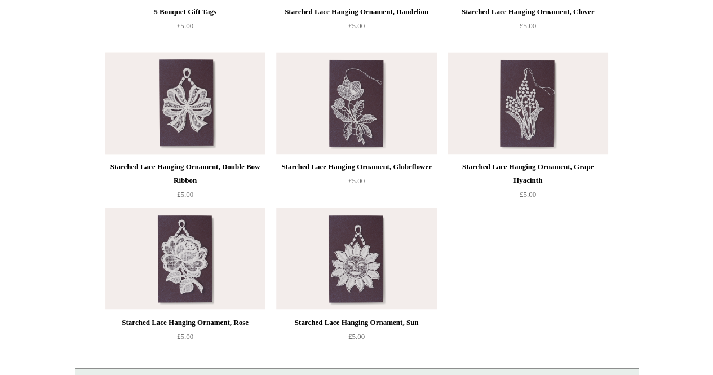
click at [209, 113] on img at bounding box center [185, 102] width 160 height 101
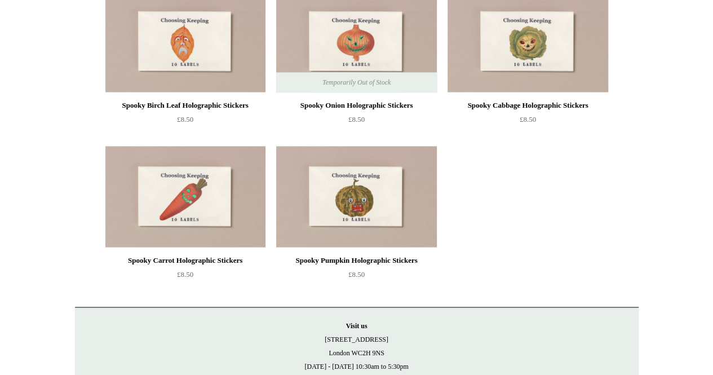
scroll to position [882, 0]
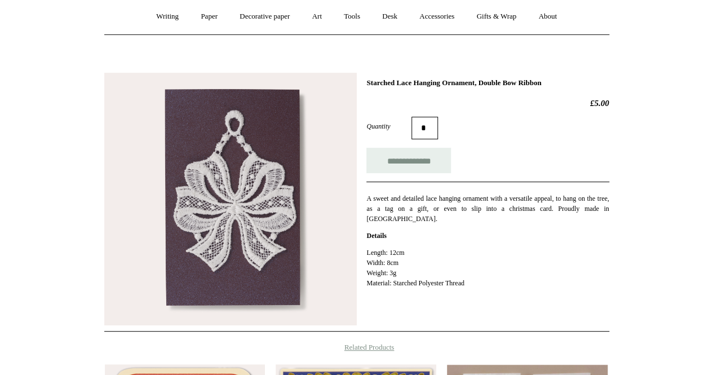
scroll to position [101, 0]
